Goal: Task Accomplishment & Management: Use online tool/utility

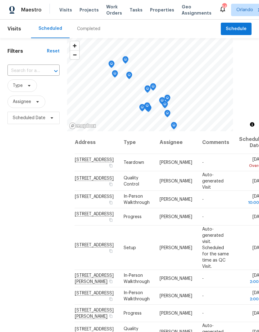
click at [84, 9] on span "Projects" at bounding box center [88, 10] width 19 height 6
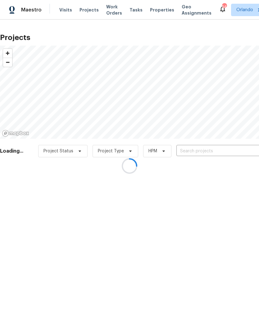
click at [216, 156] on div at bounding box center [129, 166] width 259 height 332
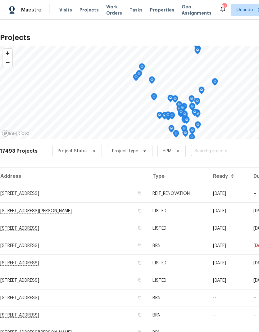
click at [229, 153] on input "text" at bounding box center [226, 151] width 71 height 10
type input "5231"
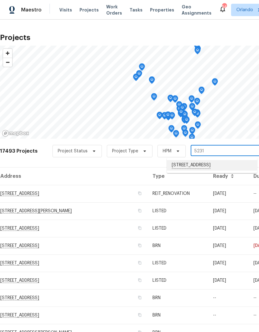
click at [223, 162] on li "[STREET_ADDRESS]" at bounding box center [212, 165] width 90 height 11
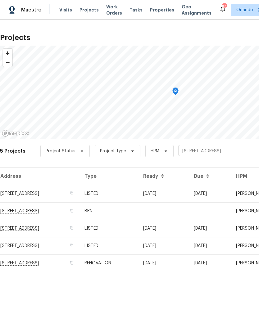
click at [211, 196] on td "[DATE]" at bounding box center [210, 193] width 42 height 17
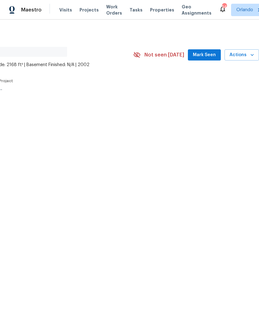
scroll to position [0, 92]
click at [250, 55] on icon "button" at bounding box center [252, 55] width 6 height 6
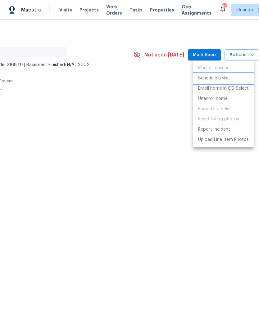
click at [227, 79] on p "Schedule a visit" at bounding box center [214, 78] width 32 height 7
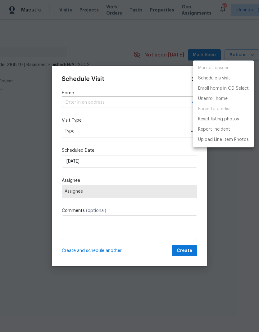
click at [156, 130] on div at bounding box center [129, 166] width 259 height 332
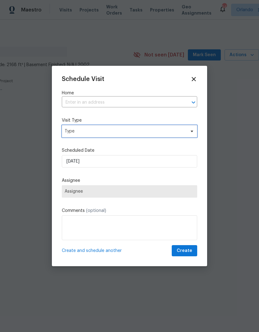
click at [171, 133] on span "Type" at bounding box center [125, 131] width 121 height 6
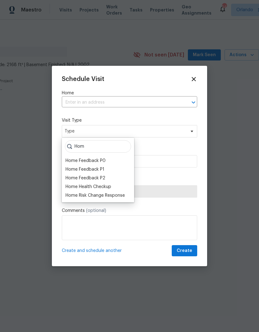
type input "Hom"
click at [99, 186] on div "Home Health Checkup" at bounding box center [88, 187] width 46 height 6
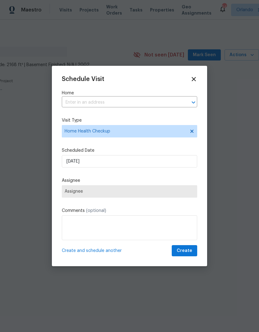
click at [158, 194] on span "Assignee" at bounding box center [129, 191] width 135 height 12
click at [161, 184] on div "Assignee Assignee" at bounding box center [129, 187] width 135 height 20
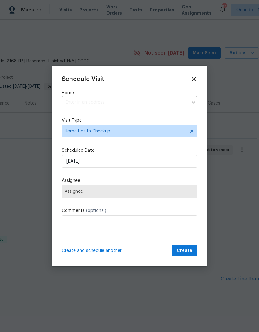
click at [178, 192] on span "Assignee" at bounding box center [130, 191] width 130 height 5
click at [178, 191] on span "Assignee" at bounding box center [130, 191] width 130 height 5
click at [180, 191] on span "Assignee" at bounding box center [130, 191] width 130 height 5
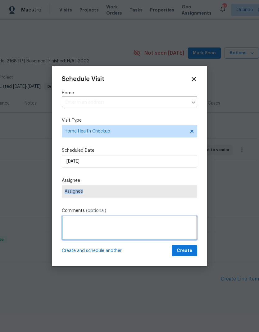
click at [163, 225] on textarea at bounding box center [129, 227] width 135 height 25
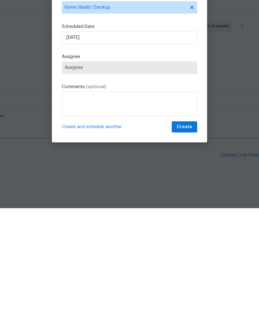
click at [193, 137] on div "Schedule Visit Home ​ Visit Type Home Health Checkup Scheduled Date 8/22/2025 A…" at bounding box center [129, 166] width 155 height 201
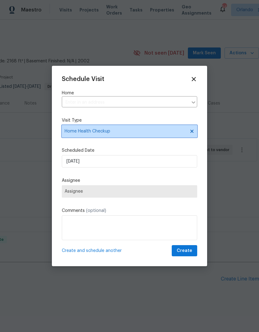
click at [193, 137] on span "Home Health Checkup" at bounding box center [129, 131] width 135 height 12
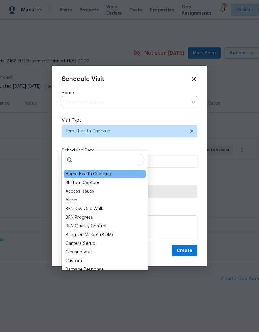
click at [178, 174] on div "Schedule Visit Home ​ Visit Type Home Health Checkup Scheduled Date 8/22/2025 A…" at bounding box center [129, 166] width 135 height 181
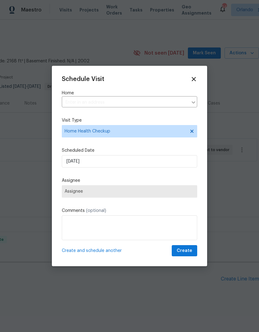
click at [196, 79] on icon at bounding box center [193, 79] width 7 height 7
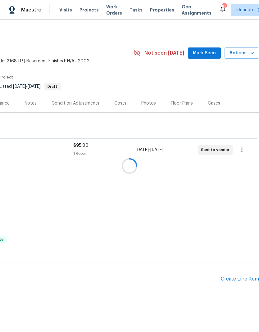
scroll to position [0, 0]
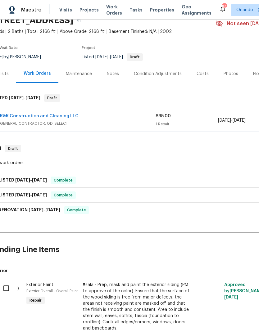
scroll to position [29, 10]
click at [61, 114] on link "R&R Construction and Cleaning LLC" at bounding box center [39, 116] width 79 height 4
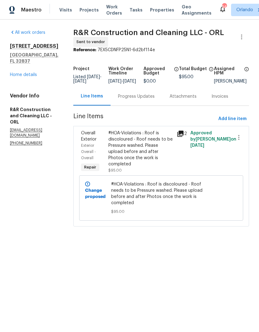
click at [26, 73] on link "Home details" at bounding box center [23, 75] width 27 height 4
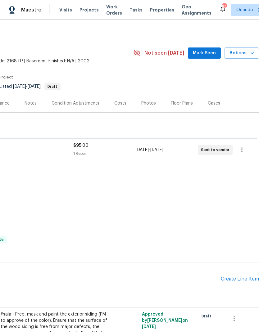
scroll to position [0, 92]
click at [242, 55] on span "Actions" at bounding box center [241, 53] width 25 height 8
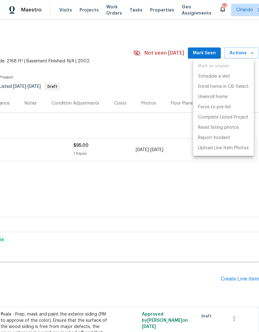
click at [169, 131] on div at bounding box center [129, 166] width 259 height 332
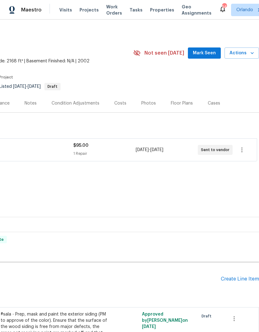
click at [251, 55] on icon "button" at bounding box center [252, 53] width 6 height 6
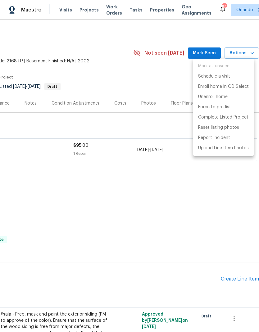
click at [173, 90] on div at bounding box center [129, 166] width 259 height 332
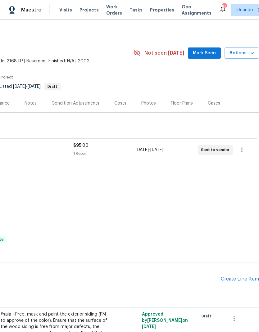
click at [247, 51] on span "Actions" at bounding box center [241, 53] width 25 height 8
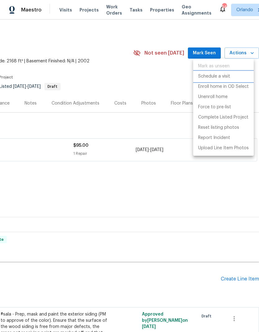
click at [229, 80] on li "Schedule a visit" at bounding box center [223, 76] width 61 height 10
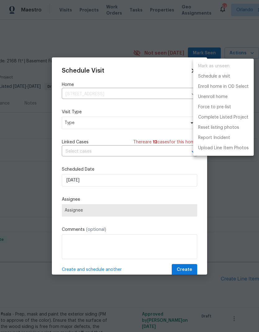
click at [167, 125] on div at bounding box center [129, 166] width 259 height 332
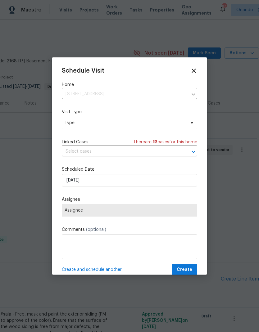
click at [185, 113] on label "Visit Type" at bounding box center [129, 112] width 135 height 6
click at [187, 125] on span at bounding box center [190, 122] width 7 height 5
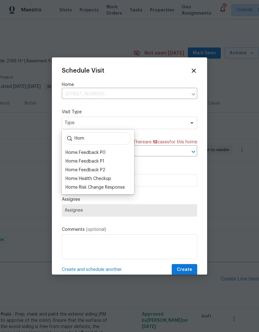
type input "Hom"
click at [112, 176] on div "Home Health Checkup" at bounding box center [98, 178] width 69 height 9
click at [100, 176] on div "Home Health Checkup" at bounding box center [88, 179] width 46 height 6
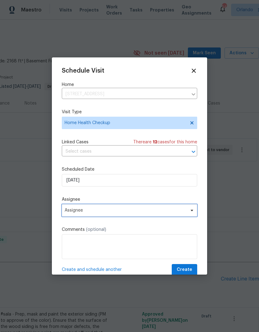
click at [135, 217] on span "Assignee" at bounding box center [129, 210] width 135 height 12
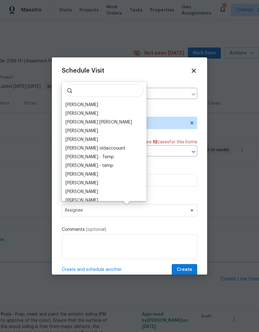
click at [74, 106] on div "[PERSON_NAME]" at bounding box center [81, 105] width 33 height 6
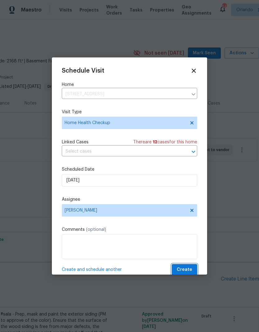
click at [188, 270] on span "Create" at bounding box center [185, 270] width 16 height 8
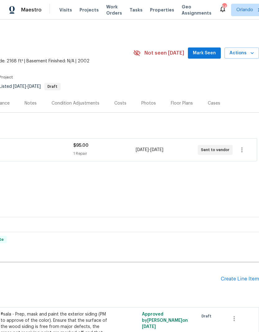
click at [245, 52] on span "Actions" at bounding box center [241, 53] width 25 height 8
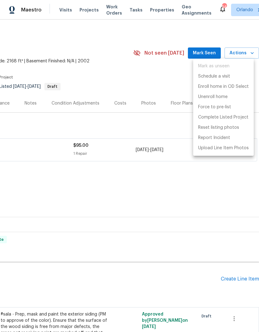
click at [116, 65] on div at bounding box center [129, 166] width 259 height 332
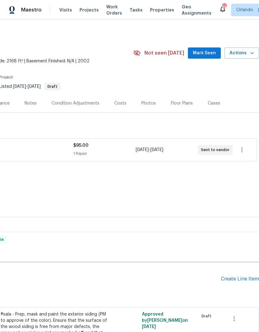
click at [88, 12] on span "Projects" at bounding box center [88, 10] width 19 height 6
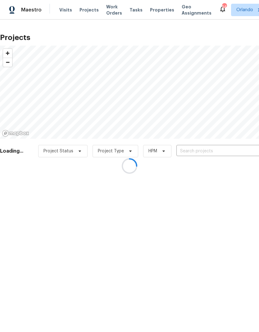
click at [217, 150] on div at bounding box center [129, 166] width 259 height 332
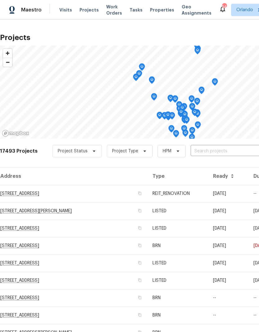
click at [220, 151] on input "text" at bounding box center [226, 151] width 71 height 10
type input "3056"
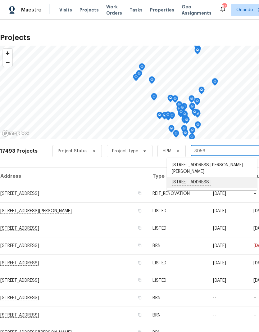
click at [218, 181] on li "[STREET_ADDRESS]" at bounding box center [212, 182] width 90 height 11
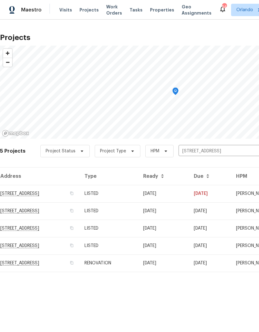
click at [174, 194] on td "[DATE]" at bounding box center [163, 193] width 51 height 17
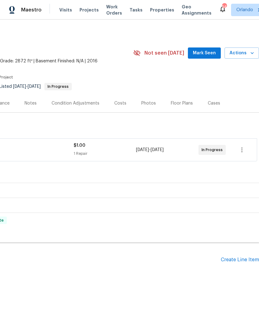
scroll to position [0, 92]
click at [203, 56] on span "Mark Seen" at bounding box center [204, 53] width 23 height 8
click at [253, 54] on icon "button" at bounding box center [252, 53] width 6 height 6
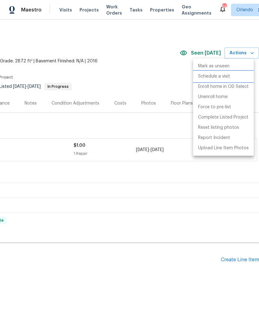
click at [223, 74] on p "Schedule a visit" at bounding box center [214, 76] width 32 height 7
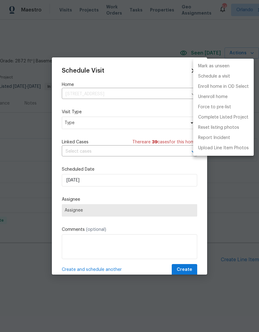
click at [153, 120] on div at bounding box center [129, 166] width 259 height 332
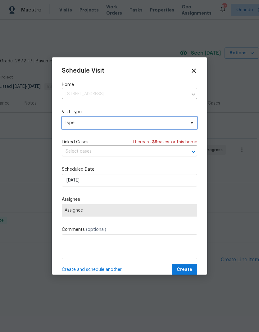
click at [181, 126] on span "Type" at bounding box center [125, 123] width 121 height 6
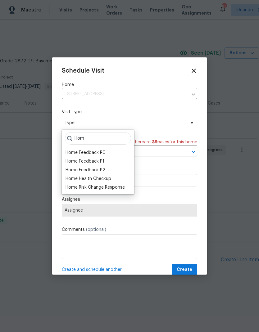
type input "Hom"
click at [110, 181] on div "Home Health Checkup" at bounding box center [88, 179] width 46 height 6
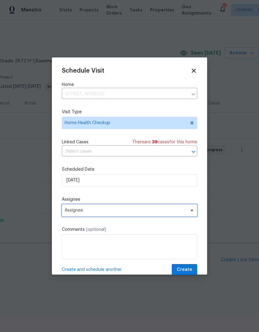
click at [151, 212] on span "Assignee" at bounding box center [126, 210] width 122 height 5
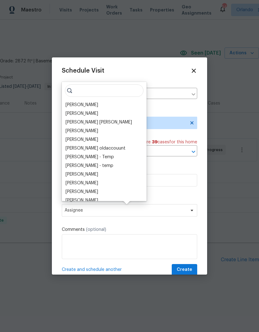
click at [89, 107] on div "[PERSON_NAME]" at bounding box center [81, 105] width 33 height 6
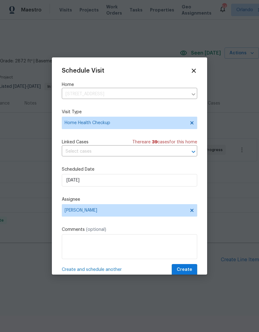
click at [188, 269] on span "Create" at bounding box center [185, 270] width 16 height 8
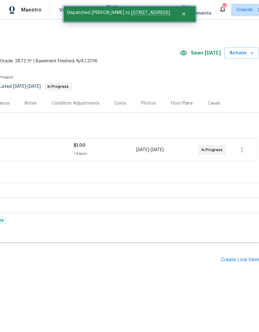
click at [179, 19] on button "Close" at bounding box center [183, 14] width 20 height 12
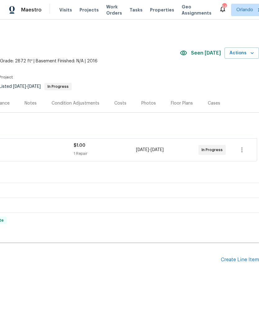
click at [88, 10] on span "Projects" at bounding box center [88, 10] width 19 height 6
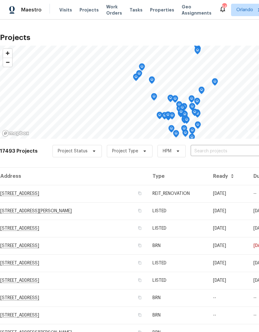
click at [225, 148] on input "text" at bounding box center [226, 151] width 71 height 10
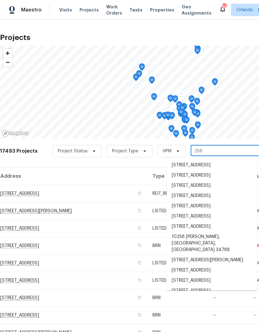
type input "2587"
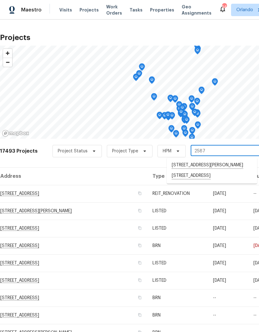
click at [216, 164] on li "[STREET_ADDRESS][PERSON_NAME]" at bounding box center [212, 165] width 90 height 11
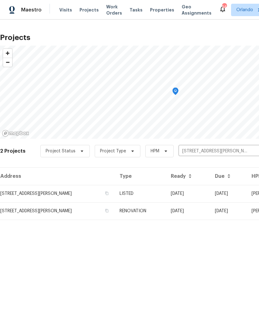
click at [174, 191] on td "[DATE]" at bounding box center [188, 193] width 44 height 17
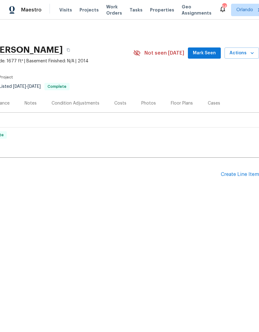
scroll to position [0, 92]
click at [248, 56] on span "Actions" at bounding box center [241, 53] width 25 height 8
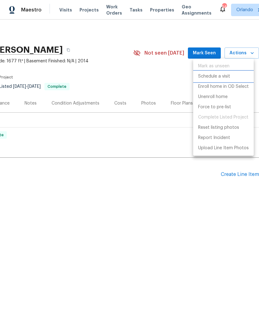
click at [215, 76] on p "Schedule a visit" at bounding box center [214, 76] width 32 height 7
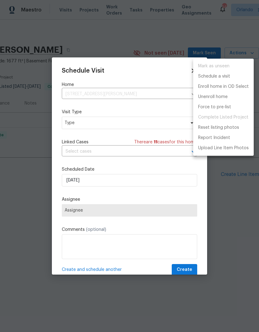
click at [146, 124] on div at bounding box center [129, 166] width 259 height 332
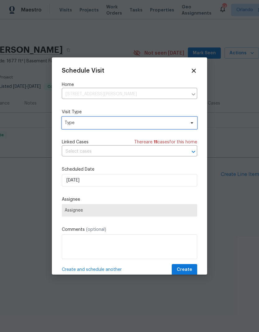
click at [172, 122] on span "Type" at bounding box center [125, 123] width 121 height 6
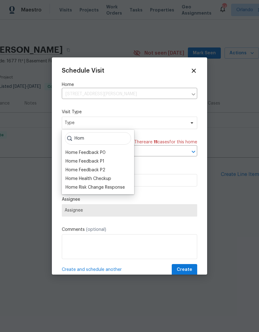
type input "Hom"
click at [107, 178] on div "Home Health Checkup" at bounding box center [88, 179] width 46 height 6
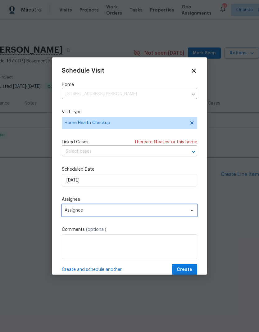
click at [177, 209] on span "Assignee" at bounding box center [129, 210] width 135 height 12
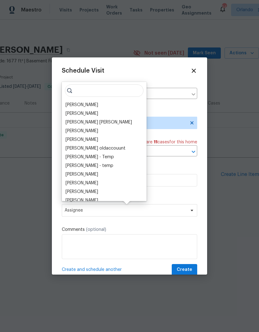
click at [98, 100] on div "[PERSON_NAME] [PERSON_NAME] [PERSON_NAME] [PERSON_NAME] [PERSON_NAME] [PERSON_N…" at bounding box center [104, 141] width 85 height 119
click at [91, 105] on div "[PERSON_NAME]" at bounding box center [81, 105] width 33 height 6
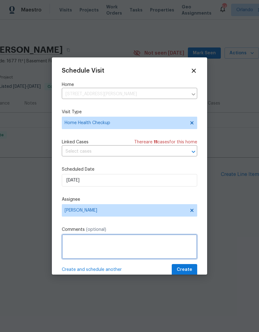
click at [181, 259] on textarea at bounding box center [129, 246] width 135 height 25
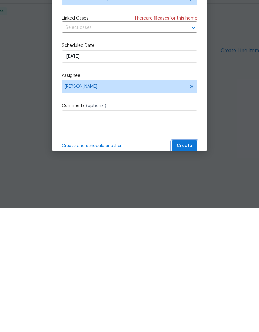
click at [186, 266] on span "Create" at bounding box center [185, 270] width 16 height 8
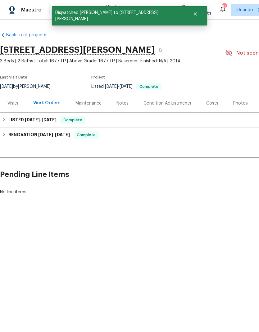
scroll to position [0, 0]
click at [193, 16] on icon "Close" at bounding box center [195, 13] width 5 height 5
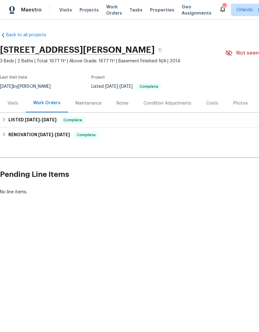
click at [111, 13] on span "Work Orders" at bounding box center [114, 10] width 16 height 12
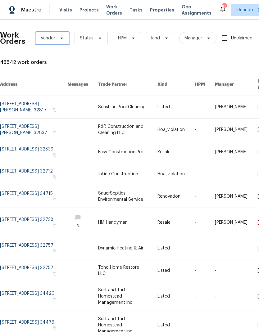
click at [67, 39] on span "Vendor" at bounding box center [52, 38] width 34 height 12
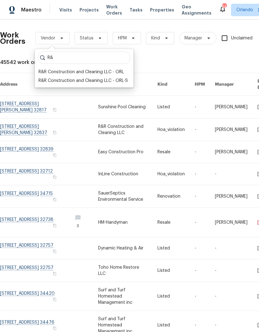
type input "R&"
click at [112, 74] on div "R&R Construction and Cleaning LLC - ORL" at bounding box center [80, 72] width 85 height 6
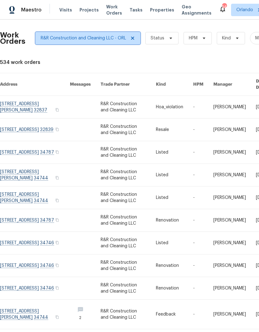
click at [133, 38] on icon at bounding box center [132, 38] width 5 height 5
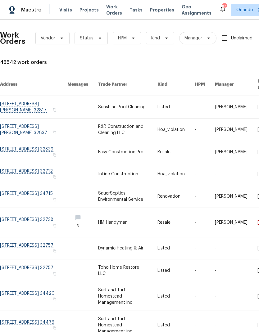
click at [91, 12] on span "Projects" at bounding box center [88, 10] width 19 height 6
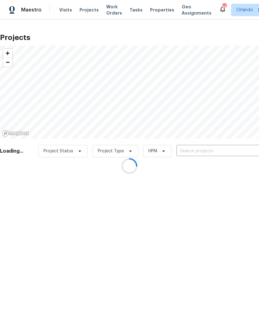
click at [215, 151] on input "text" at bounding box center [211, 151] width 71 height 10
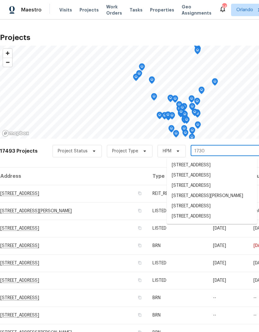
type input "1730 l"
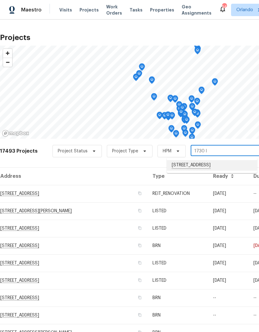
click at [210, 163] on li "[STREET_ADDRESS]" at bounding box center [212, 165] width 90 height 11
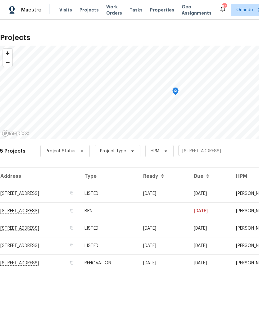
click at [178, 188] on td "[DATE]" at bounding box center [163, 193] width 51 height 17
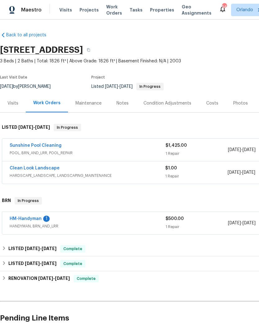
click at [40, 220] on link "HM-Handyman" at bounding box center [26, 219] width 32 height 4
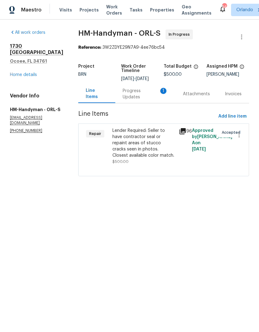
click at [162, 94] on div "1" at bounding box center [163, 91] width 6 height 6
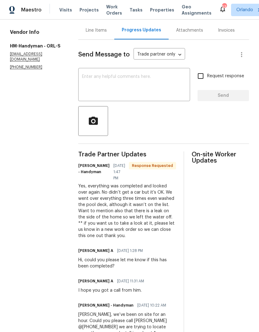
scroll to position [64, 0]
click at [138, 92] on textarea at bounding box center [134, 85] width 104 height 22
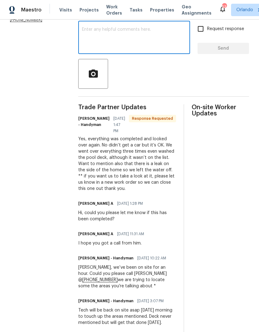
scroll to position [111, 0]
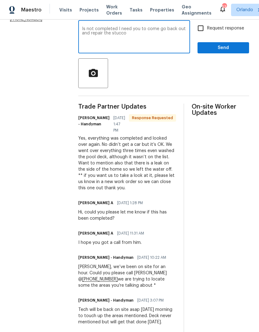
click at [91, 31] on textarea "Is not completed I need you to come go back out and repair the stucco" at bounding box center [134, 38] width 104 height 22
click at [163, 43] on textarea "Everything is not completed I need you to come go back out and repair the stucco" at bounding box center [134, 38] width 104 height 22
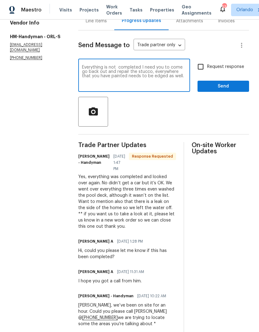
scroll to position [66, 0]
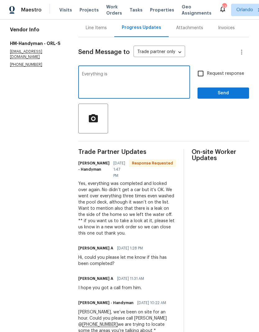
type textarea "Everything"
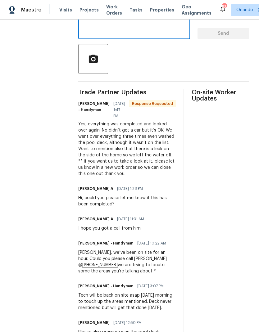
scroll to position [125, 0]
click at [143, 39] on div "x ​" at bounding box center [134, 24] width 112 height 32
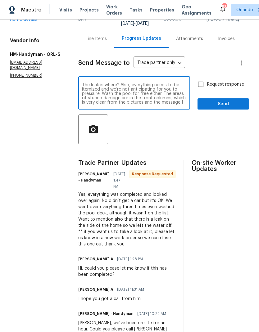
scroll to position [0, 0]
type textarea "The leak is where? Also, everything needs to be itemized and we’re not anticipa…"
click at [202, 88] on input "Request response" at bounding box center [200, 84] width 13 height 13
checkbox input "true"
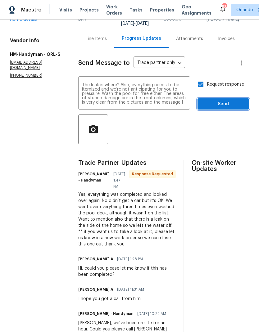
click at [224, 108] on span "Send" at bounding box center [223, 104] width 42 height 8
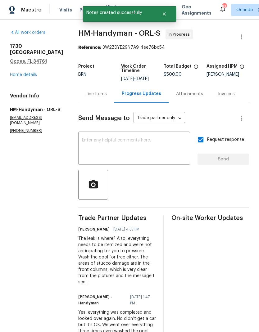
click at [194, 97] on div "Attachments" at bounding box center [189, 94] width 27 height 6
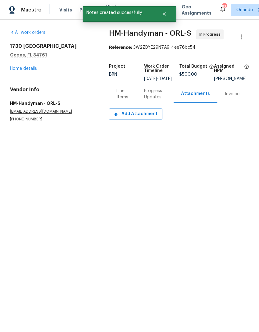
click at [125, 99] on div "Line Items" at bounding box center [122, 94] width 13 height 12
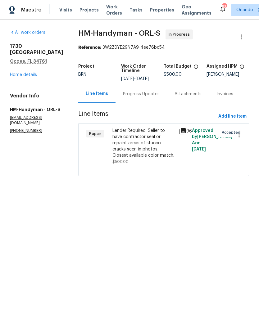
click at [152, 148] on div "Lender Required: Seller to have contractor seal or repaint areas of stucco crac…" at bounding box center [143, 143] width 62 height 31
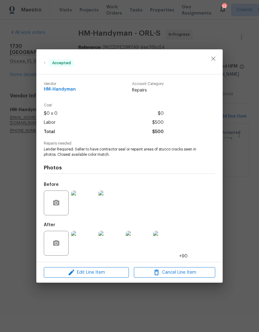
click at [93, 246] on img at bounding box center [83, 243] width 25 height 25
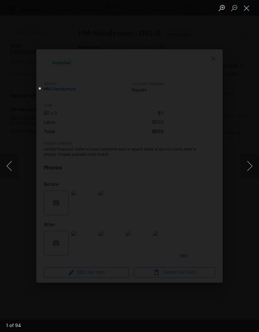
click at [248, 165] on button "Next image" at bounding box center [249, 166] width 19 height 25
click at [248, 167] on button "Next image" at bounding box center [249, 166] width 19 height 25
click at [248, 168] on button "Next image" at bounding box center [249, 166] width 19 height 25
click at [248, 167] on button "Next image" at bounding box center [249, 166] width 19 height 25
click at [9, 165] on button "Previous image" at bounding box center [9, 166] width 19 height 25
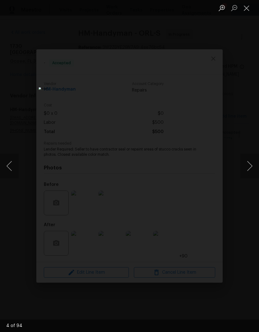
click at [243, 164] on button "Next image" at bounding box center [249, 166] width 19 height 25
click at [241, 166] on button "Next image" at bounding box center [249, 166] width 19 height 25
click at [246, 166] on button "Next image" at bounding box center [249, 166] width 19 height 25
click at [249, 162] on button "Next image" at bounding box center [249, 166] width 19 height 25
click at [245, 164] on button "Next image" at bounding box center [249, 166] width 19 height 25
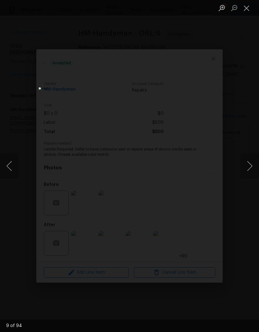
click at [245, 164] on button "Next image" at bounding box center [249, 166] width 19 height 25
click at [248, 164] on button "Next image" at bounding box center [249, 166] width 19 height 25
click at [249, 163] on button "Next image" at bounding box center [249, 166] width 19 height 25
click at [247, 162] on button "Next image" at bounding box center [249, 166] width 19 height 25
click at [248, 163] on button "Next image" at bounding box center [249, 166] width 19 height 25
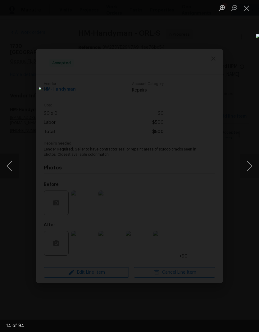
click at [245, 165] on button "Next image" at bounding box center [249, 166] width 19 height 25
click at [248, 164] on button "Next image" at bounding box center [249, 166] width 19 height 25
click at [249, 160] on button "Next image" at bounding box center [249, 166] width 19 height 25
click at [248, 159] on button "Next image" at bounding box center [249, 166] width 19 height 25
click at [246, 164] on button "Next image" at bounding box center [249, 166] width 19 height 25
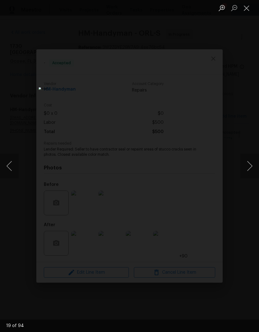
click at [243, 162] on button "Next image" at bounding box center [249, 166] width 19 height 25
click at [244, 161] on button "Next image" at bounding box center [249, 166] width 19 height 25
click at [248, 158] on button "Next image" at bounding box center [249, 166] width 19 height 25
click at [244, 163] on button "Next image" at bounding box center [249, 166] width 19 height 25
click at [246, 162] on button "Next image" at bounding box center [249, 166] width 19 height 25
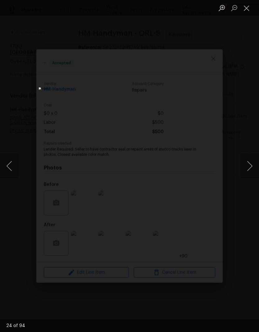
click at [245, 162] on button "Next image" at bounding box center [249, 166] width 19 height 25
click at [246, 160] on button "Next image" at bounding box center [249, 166] width 19 height 25
click at [248, 162] on button "Next image" at bounding box center [249, 166] width 19 height 25
click at [245, 166] on button "Next image" at bounding box center [249, 166] width 19 height 25
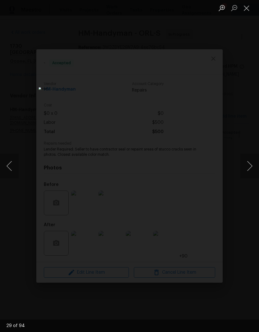
click at [244, 164] on button "Next image" at bounding box center [249, 166] width 19 height 25
click at [245, 164] on button "Next image" at bounding box center [249, 166] width 19 height 25
click at [246, 165] on button "Next image" at bounding box center [249, 166] width 19 height 25
click at [244, 164] on button "Next image" at bounding box center [249, 166] width 19 height 25
click at [248, 163] on button "Next image" at bounding box center [249, 166] width 19 height 25
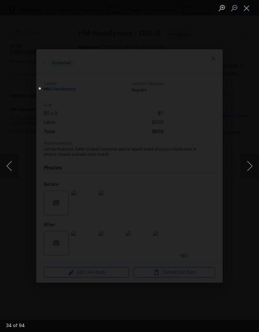
click at [246, 164] on button "Next image" at bounding box center [249, 166] width 19 height 25
click at [247, 164] on button "Next image" at bounding box center [249, 166] width 19 height 25
click at [246, 164] on button "Next image" at bounding box center [249, 166] width 19 height 25
click at [249, 162] on button "Next image" at bounding box center [249, 166] width 19 height 25
click at [248, 164] on button "Next image" at bounding box center [249, 166] width 19 height 25
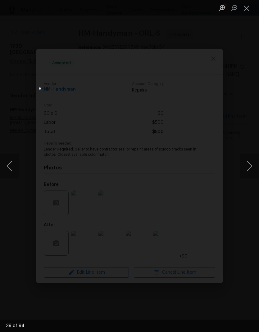
click at [248, 164] on button "Next image" at bounding box center [249, 166] width 19 height 25
click at [247, 164] on button "Next image" at bounding box center [249, 166] width 19 height 25
click at [247, 163] on button "Next image" at bounding box center [249, 166] width 19 height 25
click at [248, 164] on button "Next image" at bounding box center [249, 166] width 19 height 25
click at [248, 163] on button "Next image" at bounding box center [249, 166] width 19 height 25
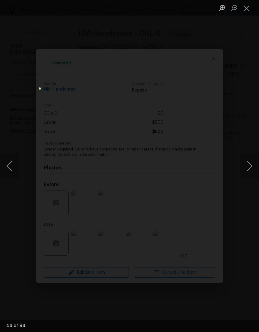
click at [246, 164] on button "Next image" at bounding box center [249, 166] width 19 height 25
click at [244, 162] on button "Next image" at bounding box center [249, 166] width 19 height 25
click at [247, 159] on button "Next image" at bounding box center [249, 166] width 19 height 25
click at [249, 160] on button "Next image" at bounding box center [249, 166] width 19 height 25
click at [248, 161] on button "Next image" at bounding box center [249, 166] width 19 height 25
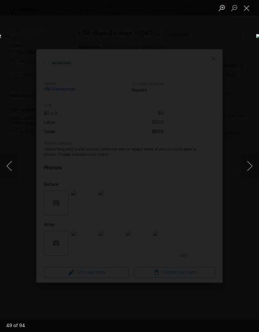
click at [250, 156] on button "Next image" at bounding box center [249, 166] width 19 height 25
click at [249, 160] on button "Next image" at bounding box center [249, 166] width 19 height 25
click at [249, 161] on button "Next image" at bounding box center [249, 166] width 19 height 25
click at [249, 160] on button "Next image" at bounding box center [249, 166] width 19 height 25
click at [247, 161] on button "Next image" at bounding box center [249, 166] width 19 height 25
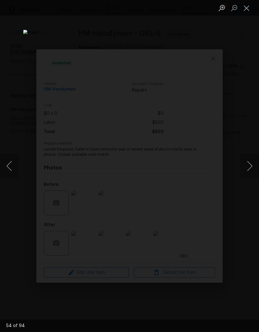
click at [248, 160] on button "Next image" at bounding box center [249, 166] width 19 height 25
click at [246, 163] on button "Next image" at bounding box center [249, 166] width 19 height 25
click at [250, 164] on button "Next image" at bounding box center [249, 166] width 19 height 25
click at [249, 161] on button "Next image" at bounding box center [249, 166] width 19 height 25
click at [248, 163] on button "Next image" at bounding box center [249, 166] width 19 height 25
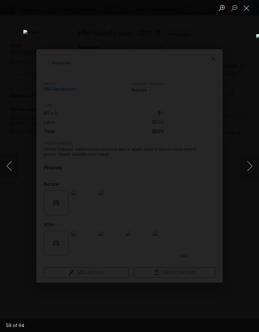
click at [250, 164] on button "Next image" at bounding box center [249, 166] width 19 height 25
click at [248, 164] on button "Next image" at bounding box center [249, 166] width 19 height 25
click at [250, 163] on button "Next image" at bounding box center [249, 166] width 19 height 25
click at [246, 165] on button "Next image" at bounding box center [249, 166] width 19 height 25
click at [248, 165] on button "Next image" at bounding box center [249, 166] width 19 height 25
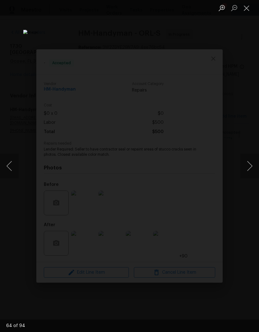
click at [249, 163] on button "Next image" at bounding box center [249, 166] width 19 height 25
click at [248, 163] on button "Next image" at bounding box center [249, 166] width 19 height 25
click at [249, 162] on button "Next image" at bounding box center [249, 166] width 19 height 25
click at [247, 164] on button "Next image" at bounding box center [249, 166] width 19 height 25
click at [249, 164] on button "Next image" at bounding box center [249, 166] width 19 height 25
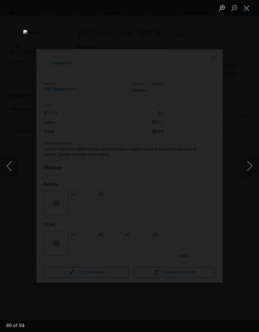
click at [248, 164] on button "Next image" at bounding box center [249, 166] width 19 height 25
click at [247, 164] on button "Next image" at bounding box center [249, 166] width 19 height 25
click at [249, 163] on button "Next image" at bounding box center [249, 166] width 19 height 25
click at [247, 5] on button "Close lightbox" at bounding box center [246, 7] width 12 height 11
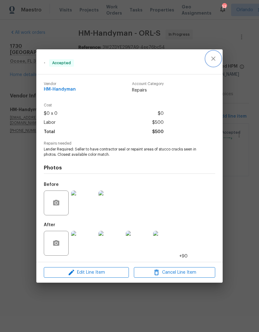
click at [216, 57] on icon "close" at bounding box center [212, 58] width 7 height 7
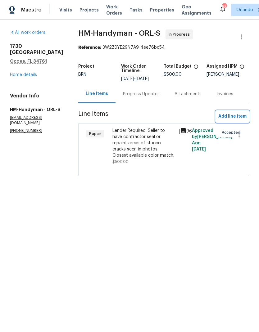
click at [237, 118] on span "Add line item" at bounding box center [232, 117] width 28 height 8
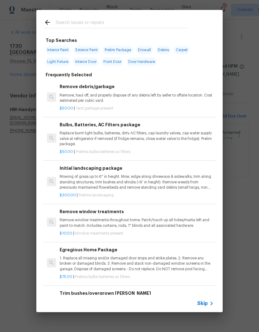
click at [127, 12] on div at bounding box center [115, 22] width 158 height 25
click at [144, 24] on input "text" at bounding box center [122, 23] width 132 height 9
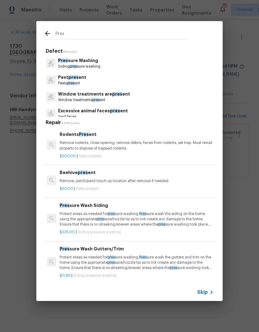
type input "Pres"
click at [108, 63] on div "Pres sure Washing Siding pres sure washing" at bounding box center [129, 63] width 171 height 17
click at [92, 64] on p "Siding pres sure washing" at bounding box center [79, 66] width 42 height 5
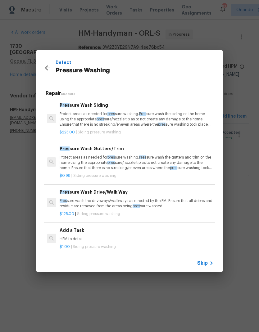
click at [128, 201] on p "Pres sure wash the driveways/walkways as directed by the PM. Ensure that all de…" at bounding box center [137, 203] width 154 height 11
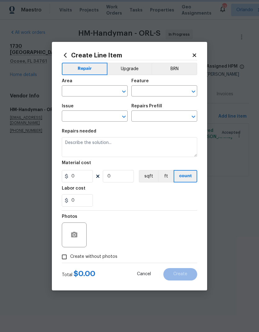
type input "Siding"
type input "Pressure Washing"
type input "Pressure Wash Drive/Walk Way $125.00"
type textarea "Pressure wash the driveways/walkways as directed by the PM. Ensure that all deb…"
type input "125"
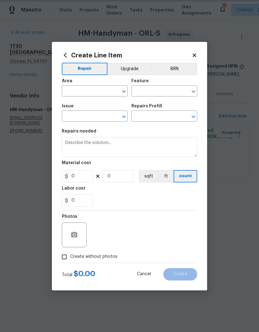
type input "1"
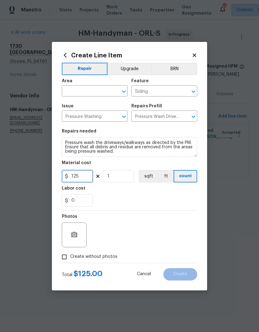
click at [86, 178] on input "125" at bounding box center [77, 176] width 31 height 12
type input "100"
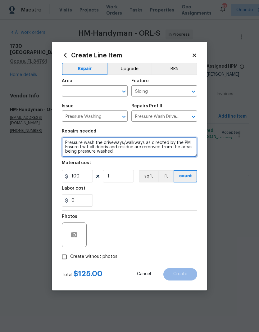
click at [67, 145] on textarea "Pressure wash the driveways/walkways as directed by the PM. Ensure that all deb…" at bounding box center [129, 147] width 135 height 20
click at [66, 145] on textarea "Pressure wash the driveways/walkways as directed by the PM. Ensure that all deb…" at bounding box center [129, 147] width 135 height 20
click at [73, 142] on textarea "Pressure wash the driveways/walkways as directed by the PM. Ensure that all deb…" at bounding box center [129, 147] width 135 height 20
click at [70, 141] on textarea "Pressure wash the driveways/walkways as directed by the PM. Ensure that all deb…" at bounding box center [129, 147] width 135 height 20
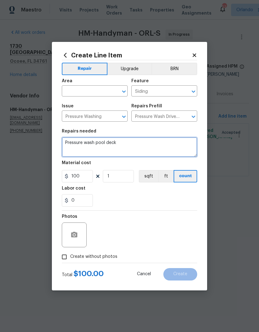
type textarea "Pressure wash pool deck"
click at [168, 128] on section "Repairs needed Pressure wash pool deck Material cost 100 1 sqft ft count Labor …" at bounding box center [129, 167] width 135 height 85
click at [123, 89] on icon "Open" at bounding box center [123, 91] width 7 height 7
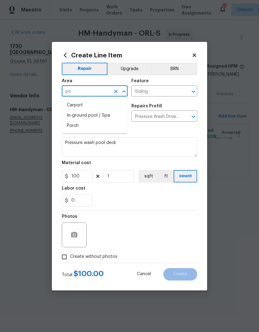
click at [112, 118] on li "In-ground pool / Spa" at bounding box center [95, 115] width 66 height 10
type input "In-ground pool / Spa"
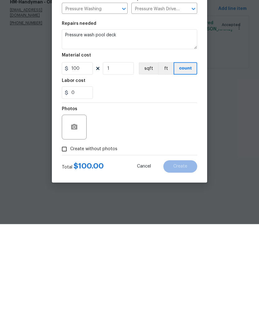
click at [66, 251] on input "Create without photos" at bounding box center [64, 257] width 12 height 12
checkbox input "true"
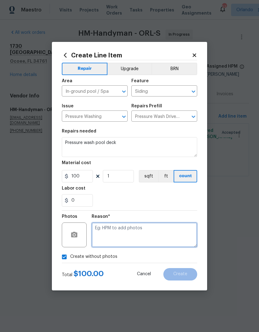
click at [159, 230] on textarea at bounding box center [144, 234] width 105 height 25
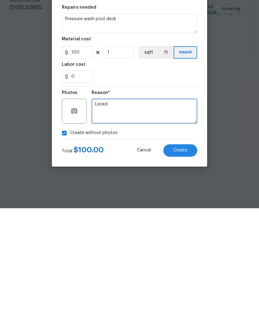
type textarea "Listed"
click at [192, 268] on button "Create" at bounding box center [180, 274] width 34 height 12
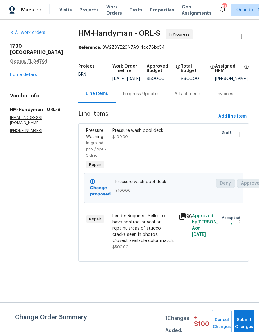
click at [143, 97] on div "Progress Updates" at bounding box center [141, 94] width 37 height 6
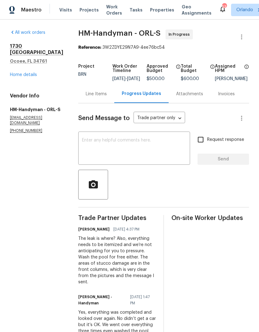
click at [98, 91] on div "Line Items" at bounding box center [96, 94] width 36 height 18
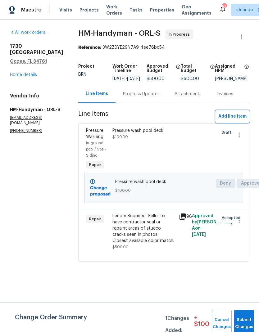
click at [235, 120] on span "Add line item" at bounding box center [232, 117] width 28 height 8
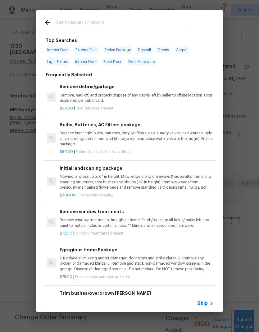
click at [93, 48] on span "Exterior Paint" at bounding box center [87, 50] width 26 height 9
type input "Exterior Paint"
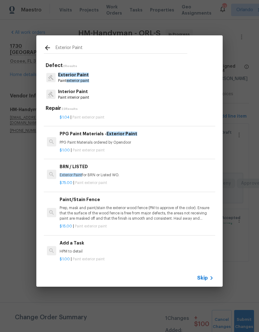
scroll to position [74, 0]
click at [146, 173] on p "Exterior Paint for BRN or Listed WO." at bounding box center [137, 174] width 154 height 5
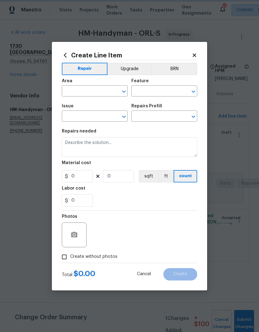
type input "Overall Paint"
type input "Exterior Paint"
type input "BRN / LISTED $75.00"
type textarea "Exterior Paint for BRN or Listed WO."
type input "75"
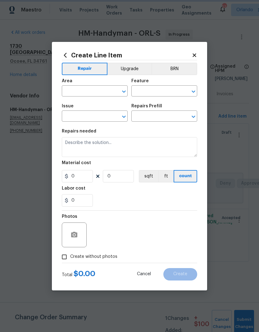
type input "1"
click at [146, 173] on button "sqft" at bounding box center [148, 176] width 19 height 12
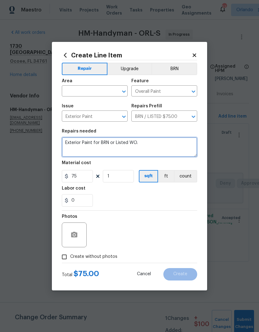
click at [150, 146] on textarea "Exterior Paint for BRN or Listed WO." at bounding box center [129, 147] width 135 height 20
click at [125, 92] on icon "Open" at bounding box center [123, 91] width 7 height 7
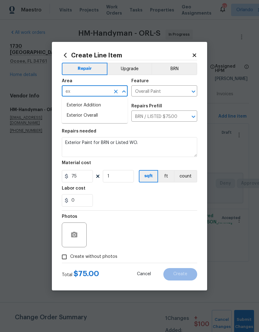
click at [105, 118] on li "Exterior Overall" at bounding box center [95, 115] width 66 height 10
type input "Exterior Overall"
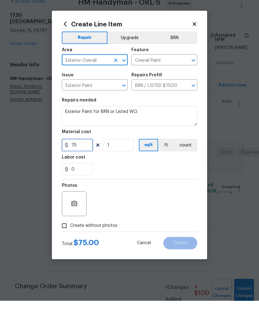
click at [87, 170] on input "75" at bounding box center [77, 176] width 31 height 12
type input "600"
click at [188, 178] on section "Repairs needed Exterior Paint for BRN or Listed WO. Material cost 600 1 sqft ft…" at bounding box center [129, 167] width 135 height 85
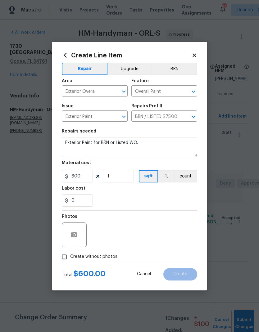
click at [66, 263] on input "Create without photos" at bounding box center [64, 257] width 12 height 12
checkbox input "true"
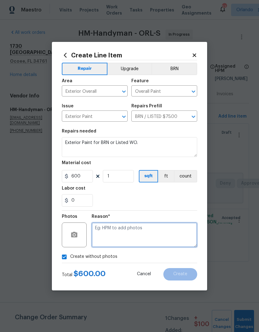
click at [147, 235] on textarea at bounding box center [144, 234] width 105 height 25
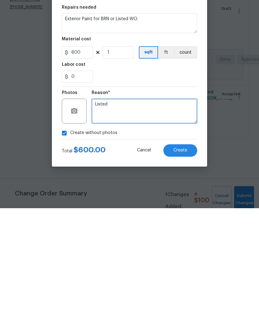
type textarea "Listed"
click at [189, 268] on button "Create" at bounding box center [180, 274] width 34 height 12
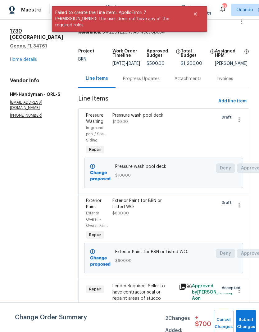
scroll to position [25, 0]
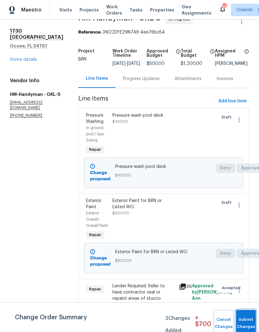
click at [244, 319] on button "Submit Changes" at bounding box center [246, 323] width 20 height 27
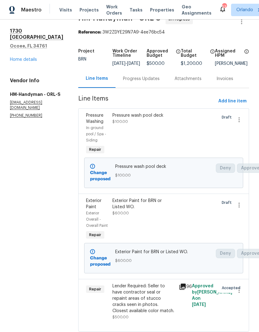
scroll to position [0, 0]
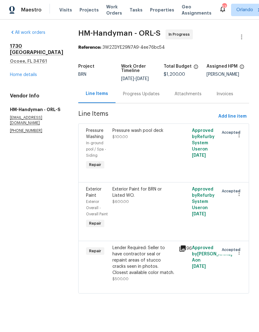
click at [136, 96] on div "Progress Updates" at bounding box center [141, 94] width 37 height 6
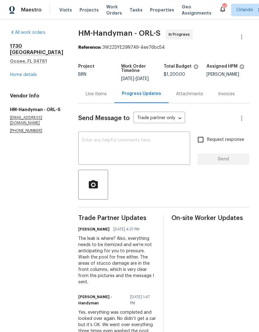
click at [146, 158] on textarea at bounding box center [134, 149] width 104 height 22
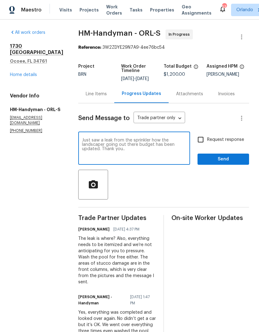
type textarea "Just saw a leak from the sprinkler how the landscaper going out there budget ha…"
click at [220, 162] on span "Send" at bounding box center [223, 159] width 42 height 8
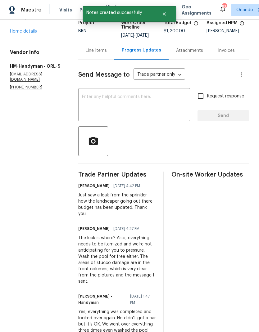
scroll to position [44, 0]
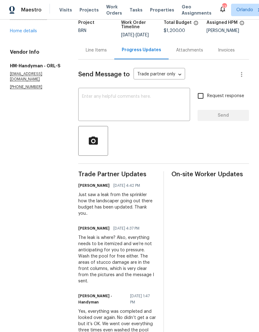
click at [101, 53] on div "Line Items" at bounding box center [96, 50] width 21 height 6
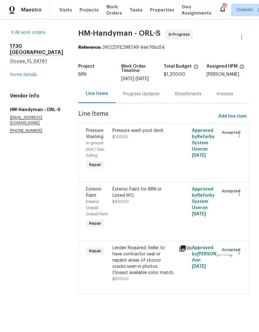
click at [21, 73] on link "Home details" at bounding box center [23, 75] width 27 height 4
